Goal: Task Accomplishment & Management: Manage account settings

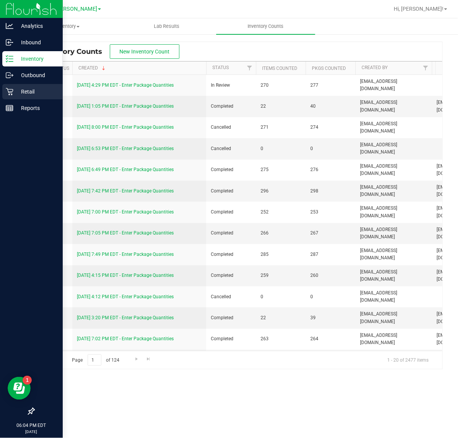
drag, startPoint x: 10, startPoint y: 90, endPoint x: 22, endPoint y: 90, distance: 11.9
click at [10, 90] on icon at bounding box center [10, 92] width 8 height 8
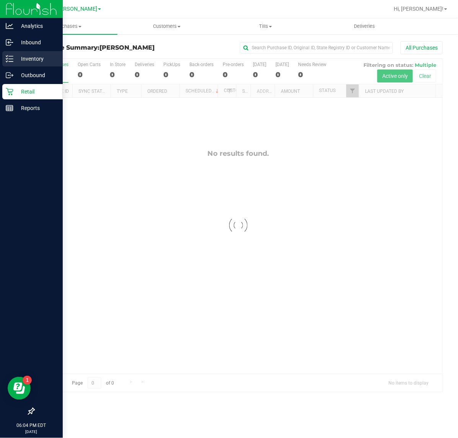
click at [25, 56] on p "Inventory" at bounding box center [36, 58] width 46 height 9
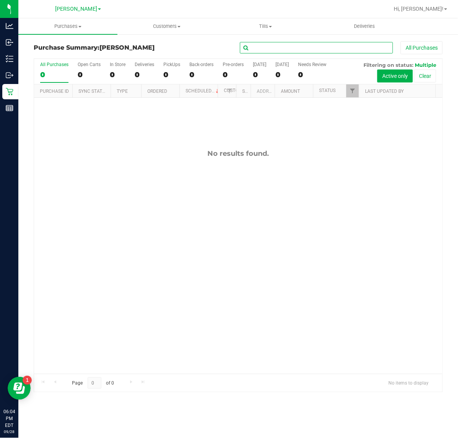
click at [284, 50] on input "text" at bounding box center [316, 47] width 153 height 11
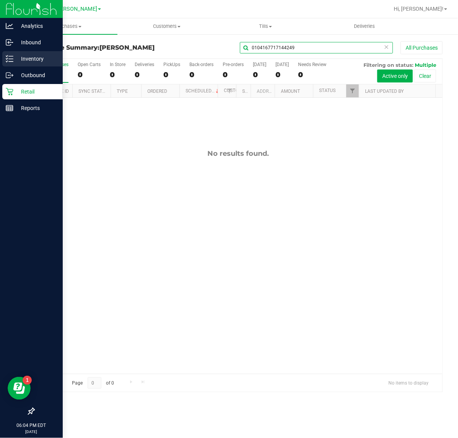
type input "0104167717144249"
click at [12, 58] on icon at bounding box center [10, 59] width 8 height 8
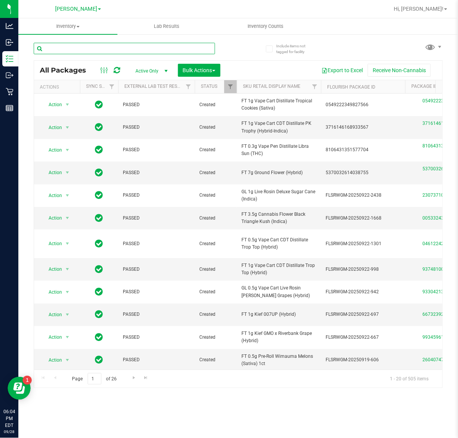
click at [114, 50] on input "text" at bounding box center [124, 48] width 181 height 11
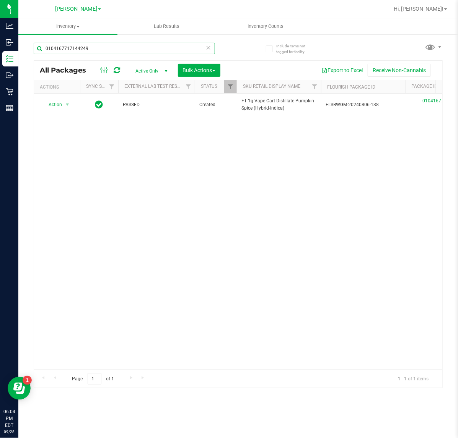
type input "0104167717144249"
click at [81, 260] on div "Action Action Edit attributes Global inventory Locate package Package audit log…" at bounding box center [238, 232] width 408 height 276
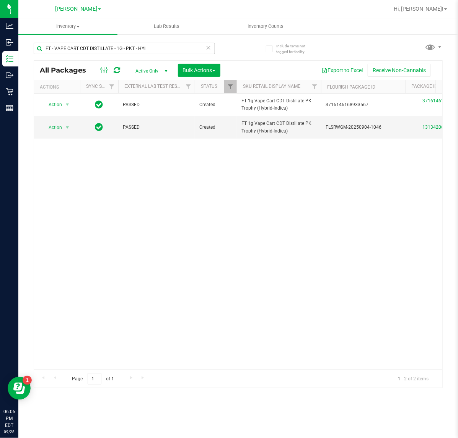
scroll to position [0, 125]
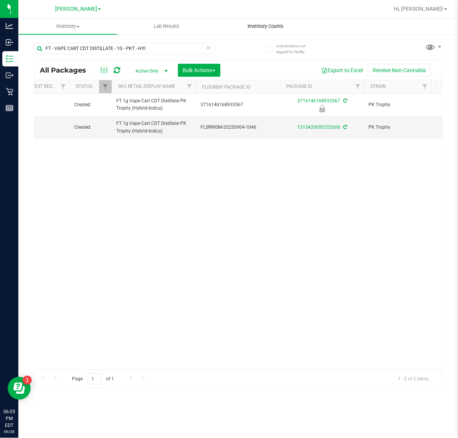
click at [262, 23] on span "Inventory Counts" at bounding box center [265, 26] width 57 height 7
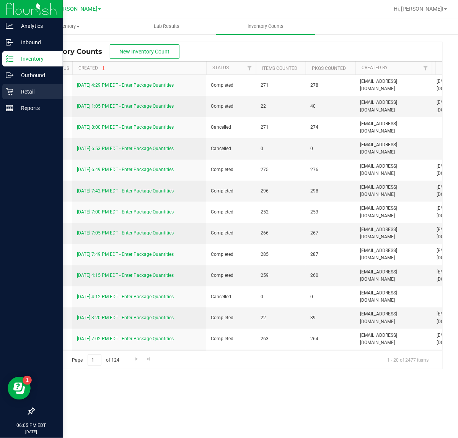
click at [15, 86] on div "Retail" at bounding box center [32, 91] width 60 height 15
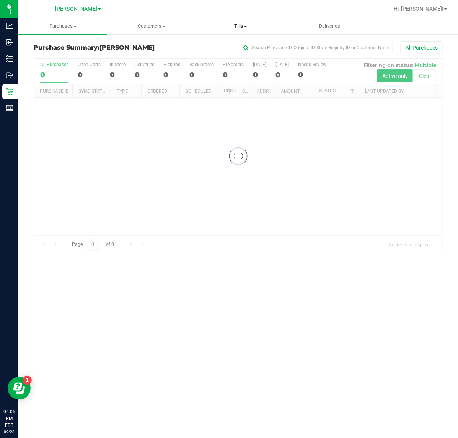
click at [240, 23] on span "Tills" at bounding box center [240, 26] width 88 height 7
click at [240, 43] on span "Manage tills" at bounding box center [222, 46] width 52 height 6
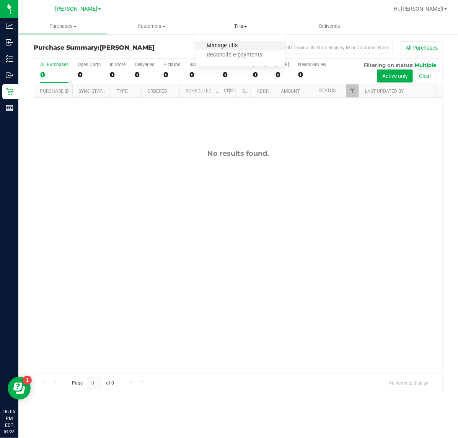
click at [245, 48] on span "Manage tills" at bounding box center [222, 46] width 52 height 6
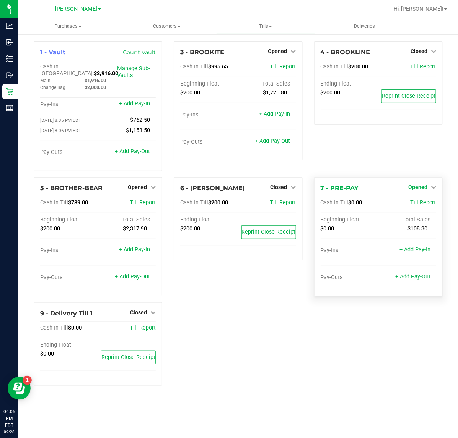
click at [424, 184] on span "Opened" at bounding box center [417, 187] width 19 height 6
click at [425, 200] on link "Close Till" at bounding box center [418, 203] width 21 height 6
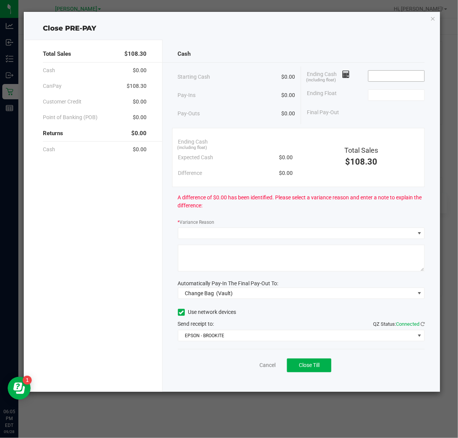
click at [379, 74] on input at bounding box center [396, 76] width 56 height 11
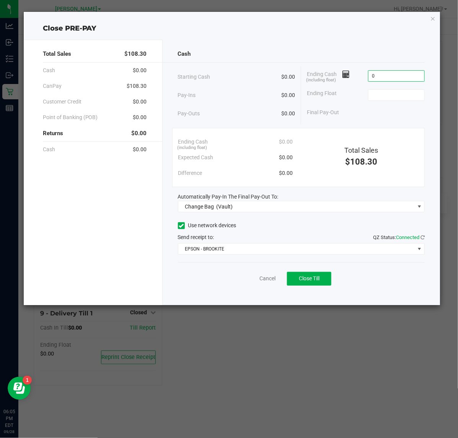
type input "$0.00"
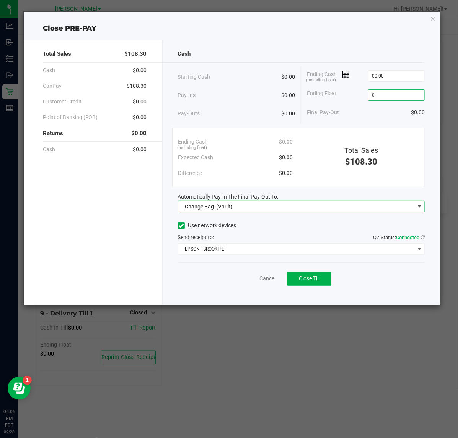
type input "$0.00"
click at [367, 209] on span "Change Bag (Vault)" at bounding box center [296, 206] width 237 height 11
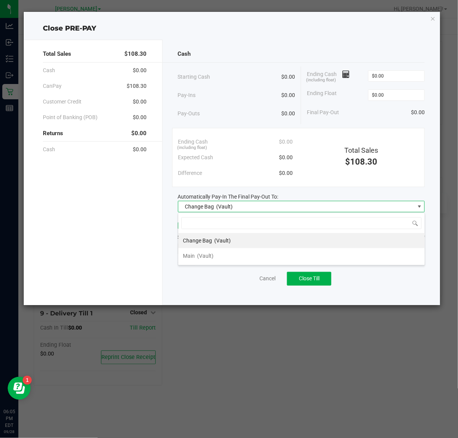
scroll to position [12, 247]
click at [323, 254] on li "Main (Vault)" at bounding box center [301, 255] width 246 height 15
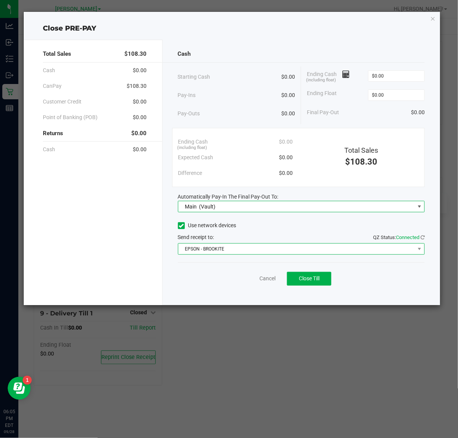
click at [322, 255] on span "EPSON - BROOKITE" at bounding box center [296, 249] width 237 height 11
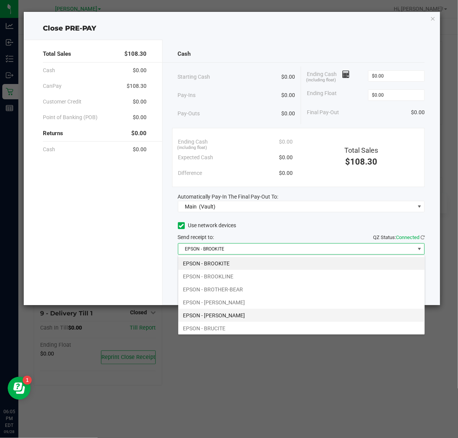
click at [312, 312] on li "EPSON - BRUCE-WILLIS" at bounding box center [301, 315] width 246 height 13
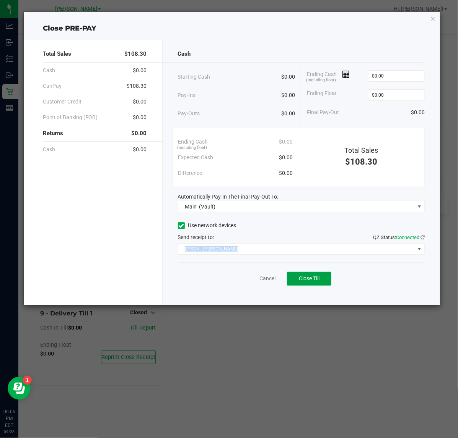
click at [304, 285] on button "Close Till" at bounding box center [309, 279] width 44 height 14
click at [343, 276] on span "Reprint Closing Receipt" at bounding box center [321, 279] width 55 height 6
click at [434, 20] on icon "button" at bounding box center [432, 18] width 5 height 9
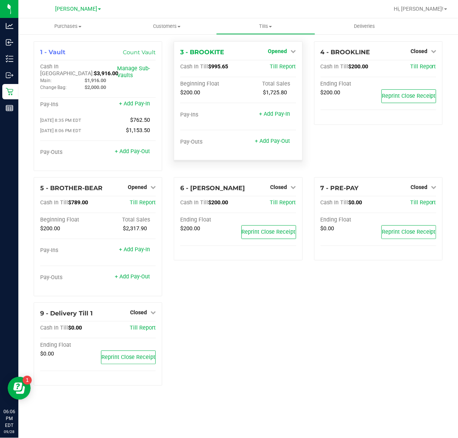
click at [280, 52] on span "Opened" at bounding box center [277, 51] width 19 height 6
click at [280, 70] on link "Close Till" at bounding box center [278, 67] width 21 height 6
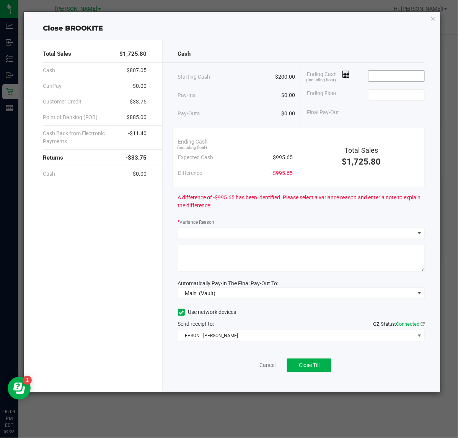
click at [383, 75] on input at bounding box center [396, 76] width 56 height 11
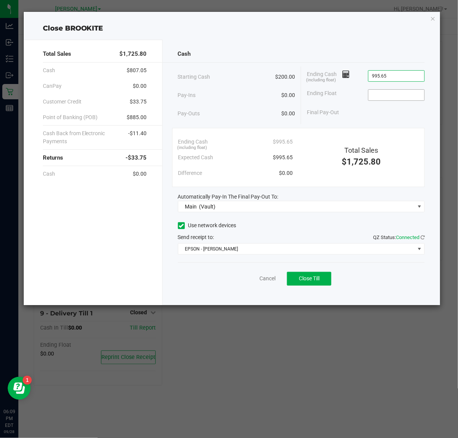
type input "$995.65"
click at [395, 97] on input at bounding box center [396, 95] width 56 height 11
type input "$200.00"
click at [301, 281] on span "Close Till" at bounding box center [309, 279] width 21 height 6
click at [257, 280] on link "Dismiss" at bounding box center [250, 279] width 18 height 8
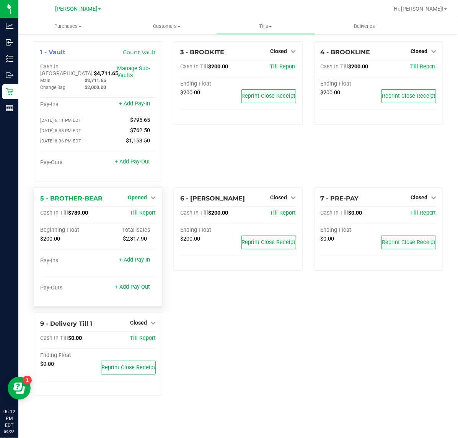
click at [141, 182] on div "1 - Vault Count Vault Cash In Vault: $4,711.65 Main: $2,711.65 Change Bag: $2,0…" at bounding box center [98, 114] width 140 height 146
click at [142, 195] on span "Opened" at bounding box center [137, 198] width 19 height 6
click at [139, 210] on link "Close Till" at bounding box center [138, 213] width 21 height 6
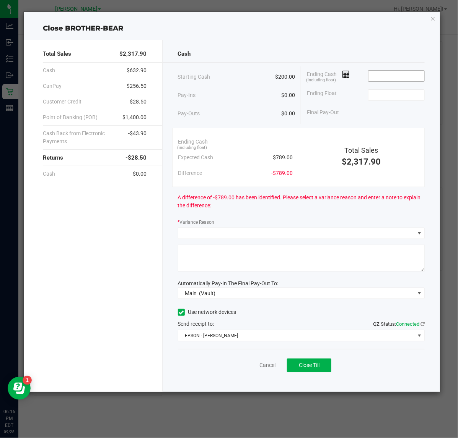
click at [401, 78] on input at bounding box center [396, 76] width 56 height 11
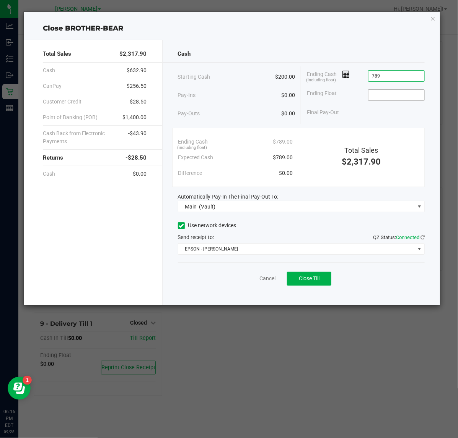
click at [403, 96] on input at bounding box center [396, 95] width 56 height 11
type input "$789.00"
type input "$200.00"
click at [300, 284] on button "Close Till" at bounding box center [309, 279] width 44 height 14
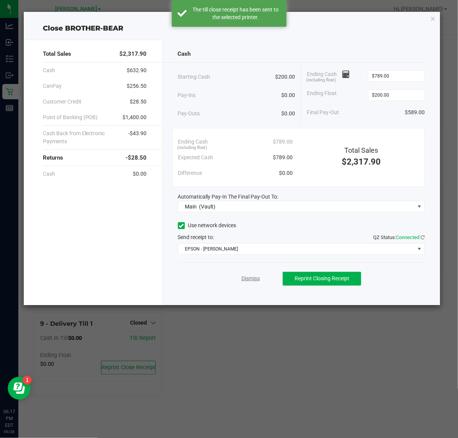
click at [244, 276] on link "Dismiss" at bounding box center [250, 279] width 18 height 8
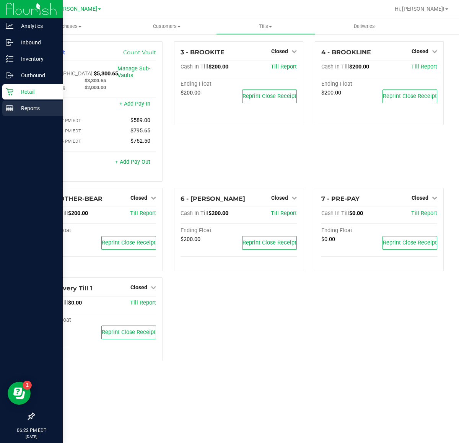
click at [16, 104] on p "Reports" at bounding box center [36, 108] width 46 height 9
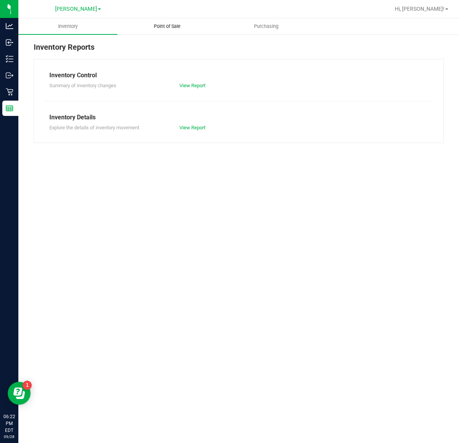
click at [169, 24] on span "Point of Sale" at bounding box center [166, 26] width 47 height 7
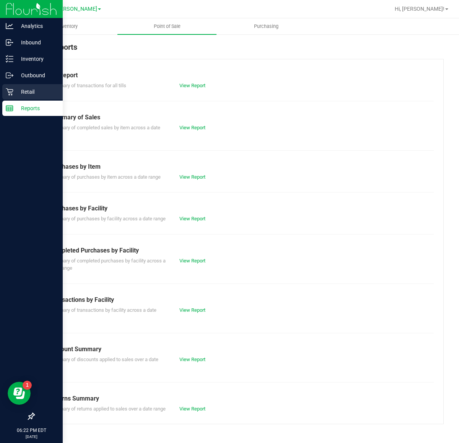
click at [33, 92] on p "Retail" at bounding box center [36, 91] width 46 height 9
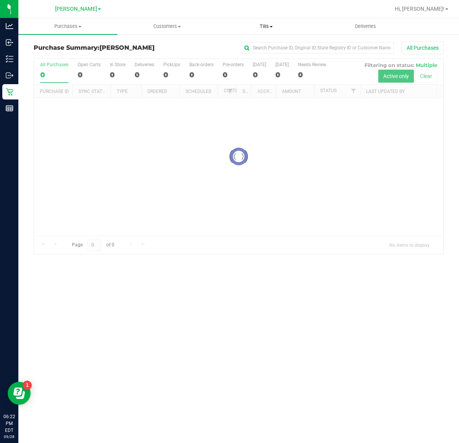
click at [262, 23] on span "Tills" at bounding box center [266, 26] width 98 height 7
click at [262, 42] on li "Manage tills" at bounding box center [265, 46] width 99 height 9
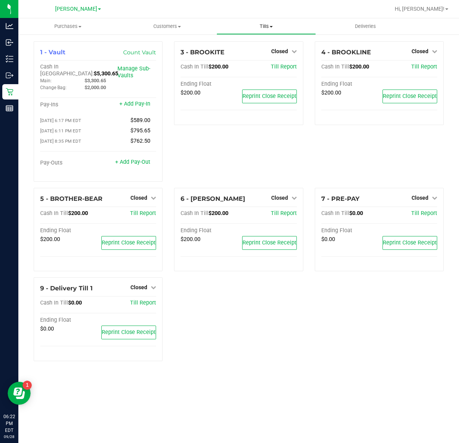
click at [274, 27] on span "Tills" at bounding box center [266, 26] width 98 height 7
click at [266, 52] on span "Reconcile e-payments" at bounding box center [254, 55] width 76 height 6
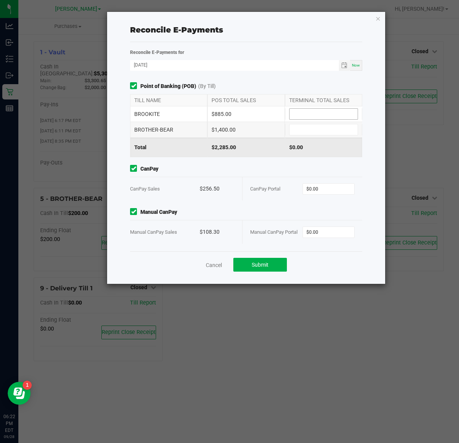
click at [322, 112] on input at bounding box center [323, 114] width 68 height 11
type input "$885.00"
click at [326, 191] on input "$0.00" at bounding box center [329, 188] width 52 height 11
type input "$1,400.00"
click at [331, 232] on input "$0.00" at bounding box center [329, 232] width 52 height 11
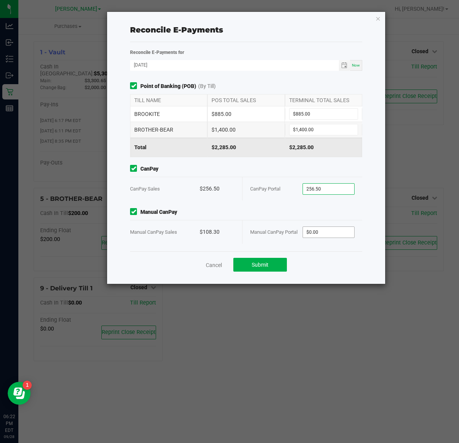
type input "$256.50"
click at [266, 263] on span "Submit" at bounding box center [260, 264] width 17 height 6
type input "$108.30"
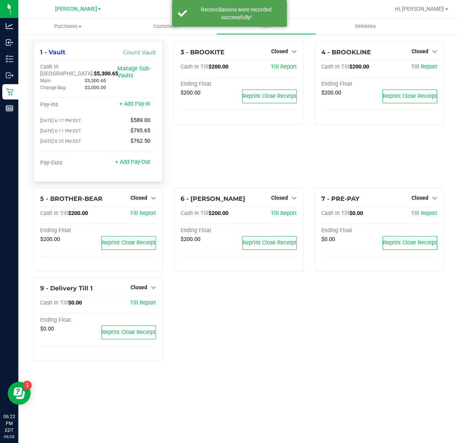
click at [8, 109] on line at bounding box center [8, 109] width 0 height 4
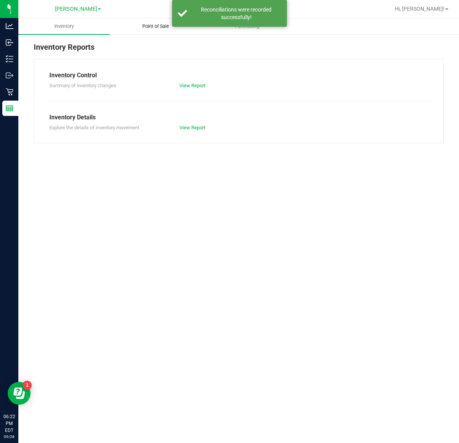
click at [161, 24] on span "Point of Sale" at bounding box center [155, 26] width 47 height 7
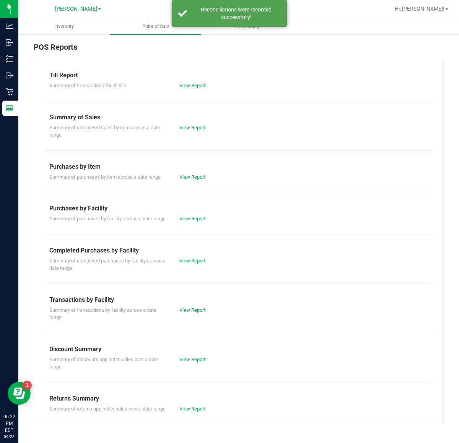
click at [192, 260] on link "View Report" at bounding box center [192, 261] width 26 height 6
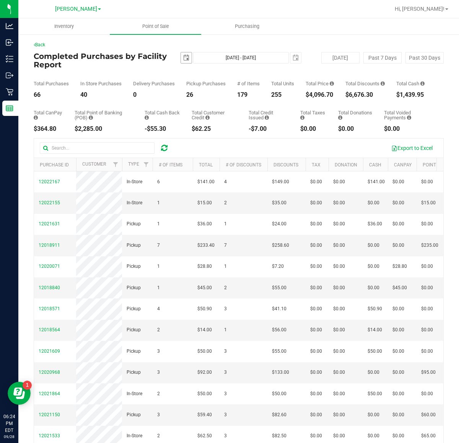
click at [183, 52] on span "select" at bounding box center [186, 57] width 11 height 11
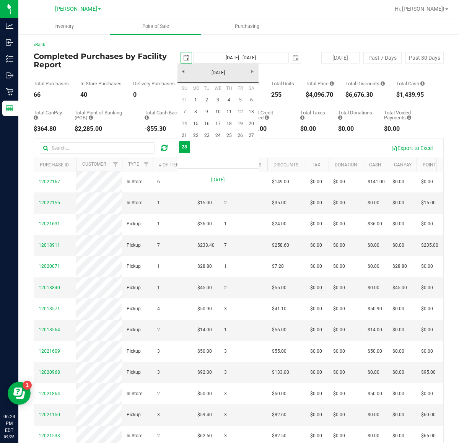
scroll to position [0, 19]
click at [195, 99] on link "1" at bounding box center [195, 100] width 11 height 12
type input "2025-09-01"
type input "Sep 1, 2025 - Sep 28, 2025"
